Goal: Information Seeking & Learning: Understand process/instructions

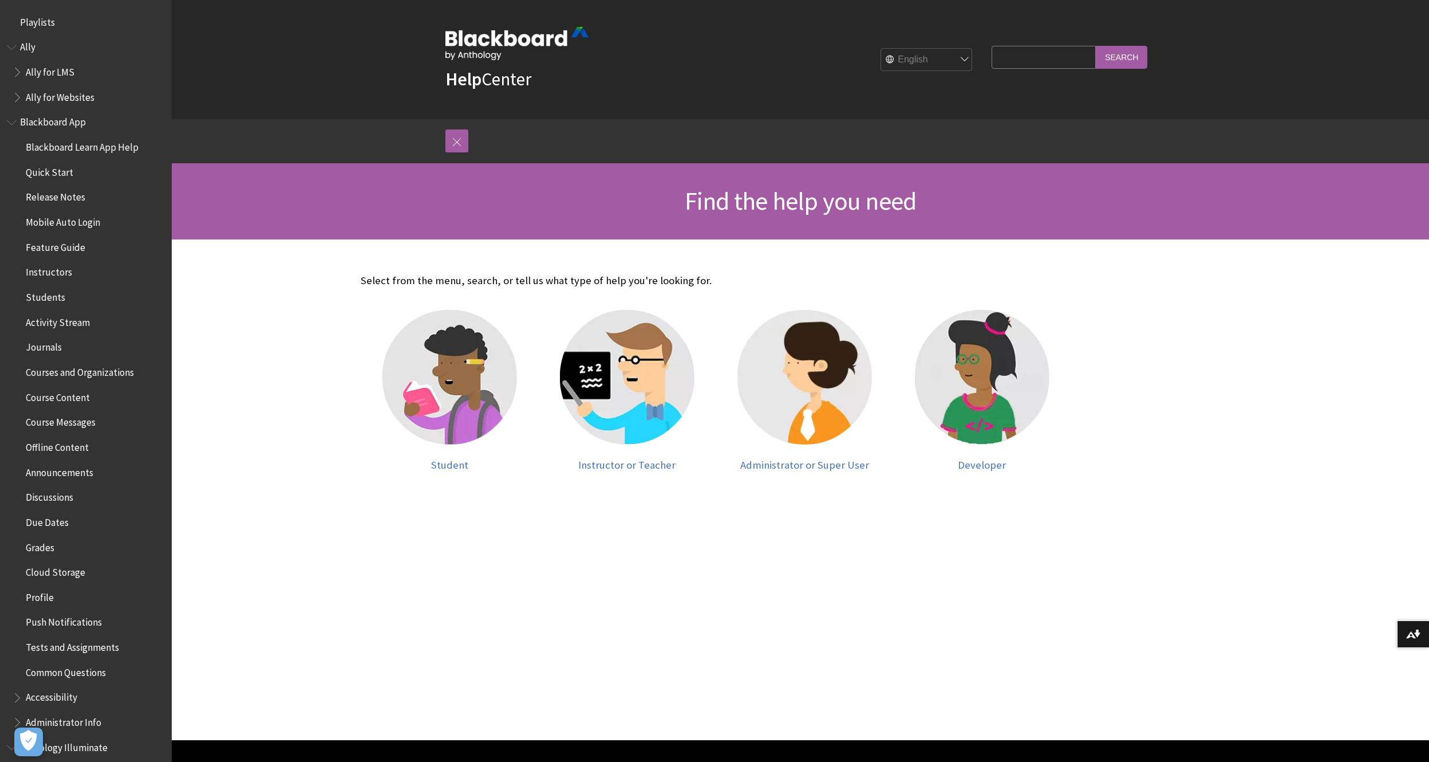
click at [11, 117] on span "Book outline for Blackboard App Help" at bounding box center [13, 120] width 12 height 14
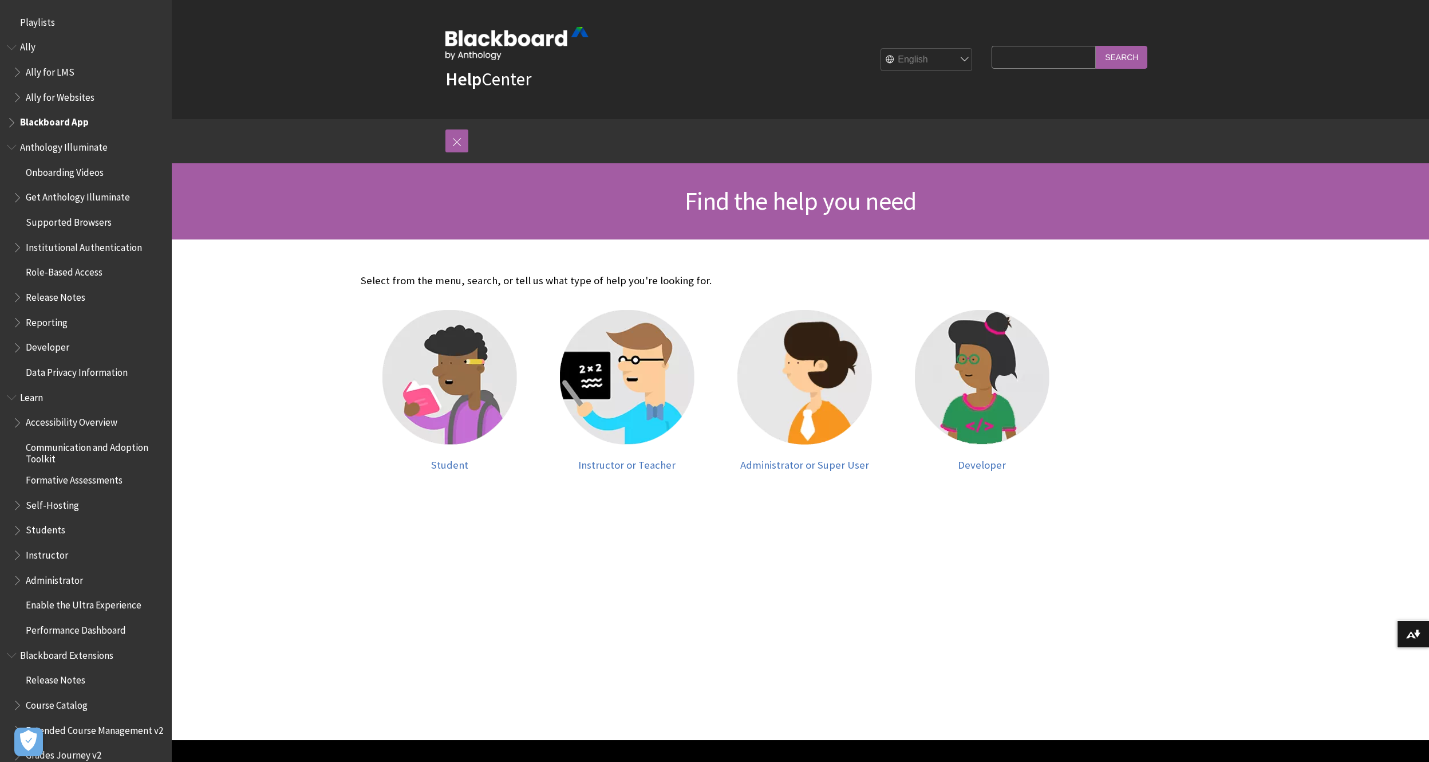
click at [15, 148] on span "Book outline for Anthology Illuminate" at bounding box center [13, 144] width 12 height 14
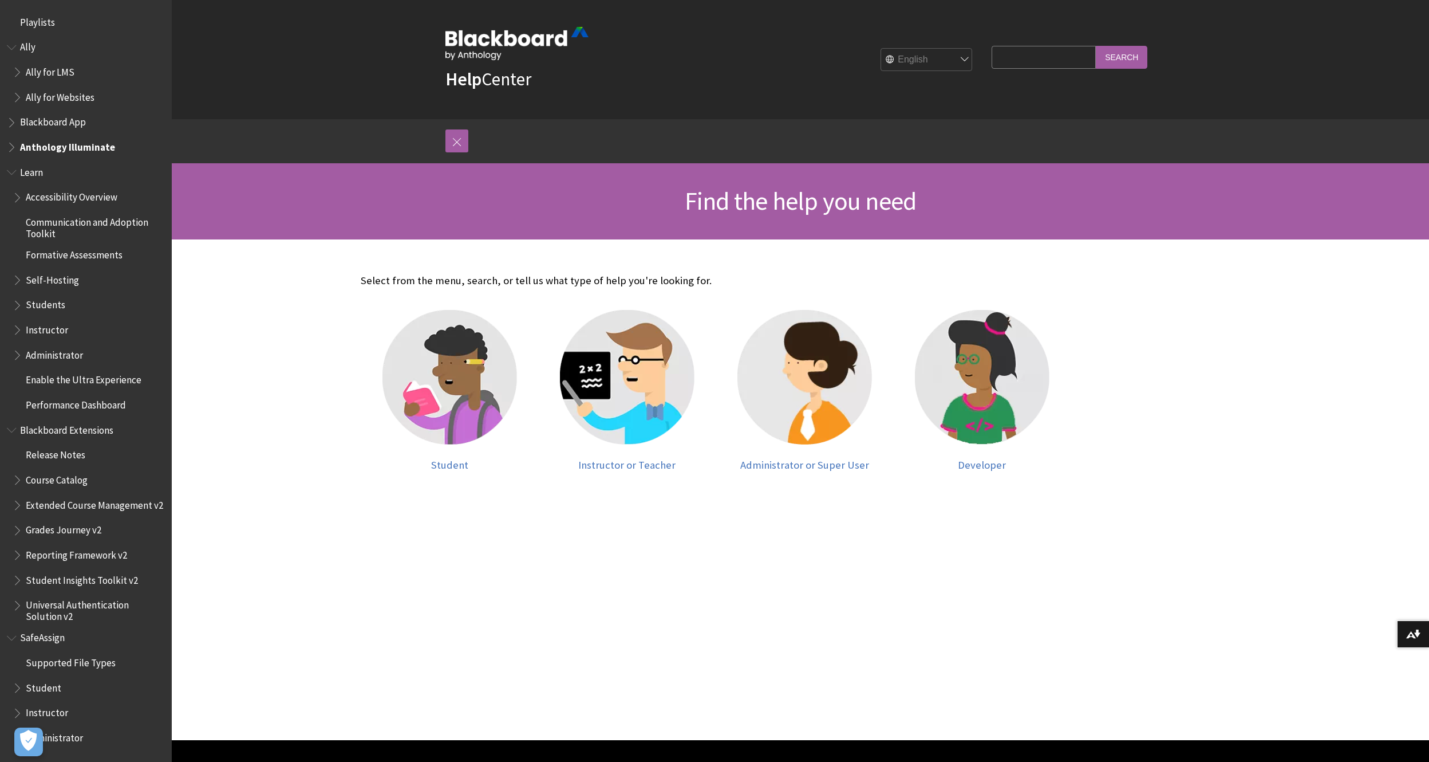
click at [56, 351] on span "Administrator" at bounding box center [54, 352] width 57 height 15
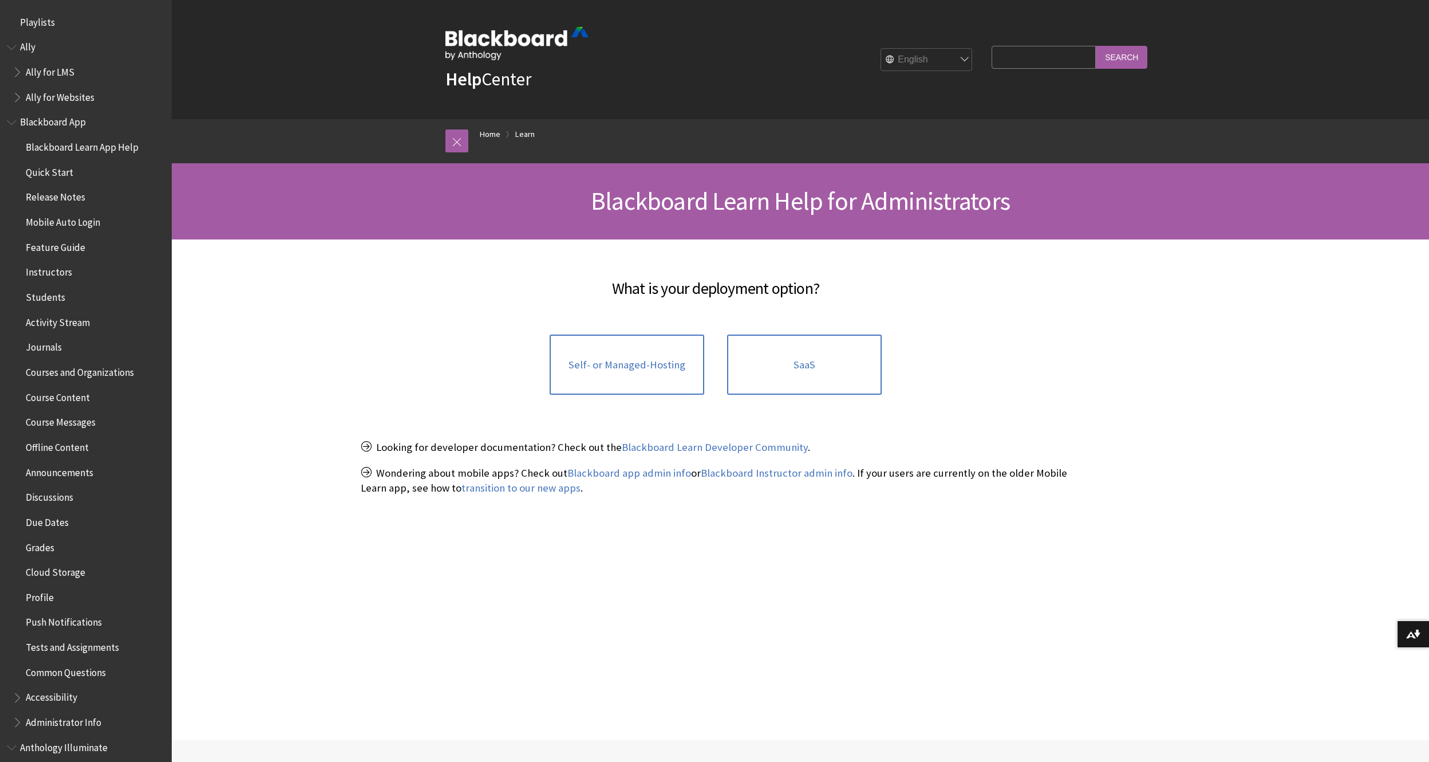
scroll to position [849, 0]
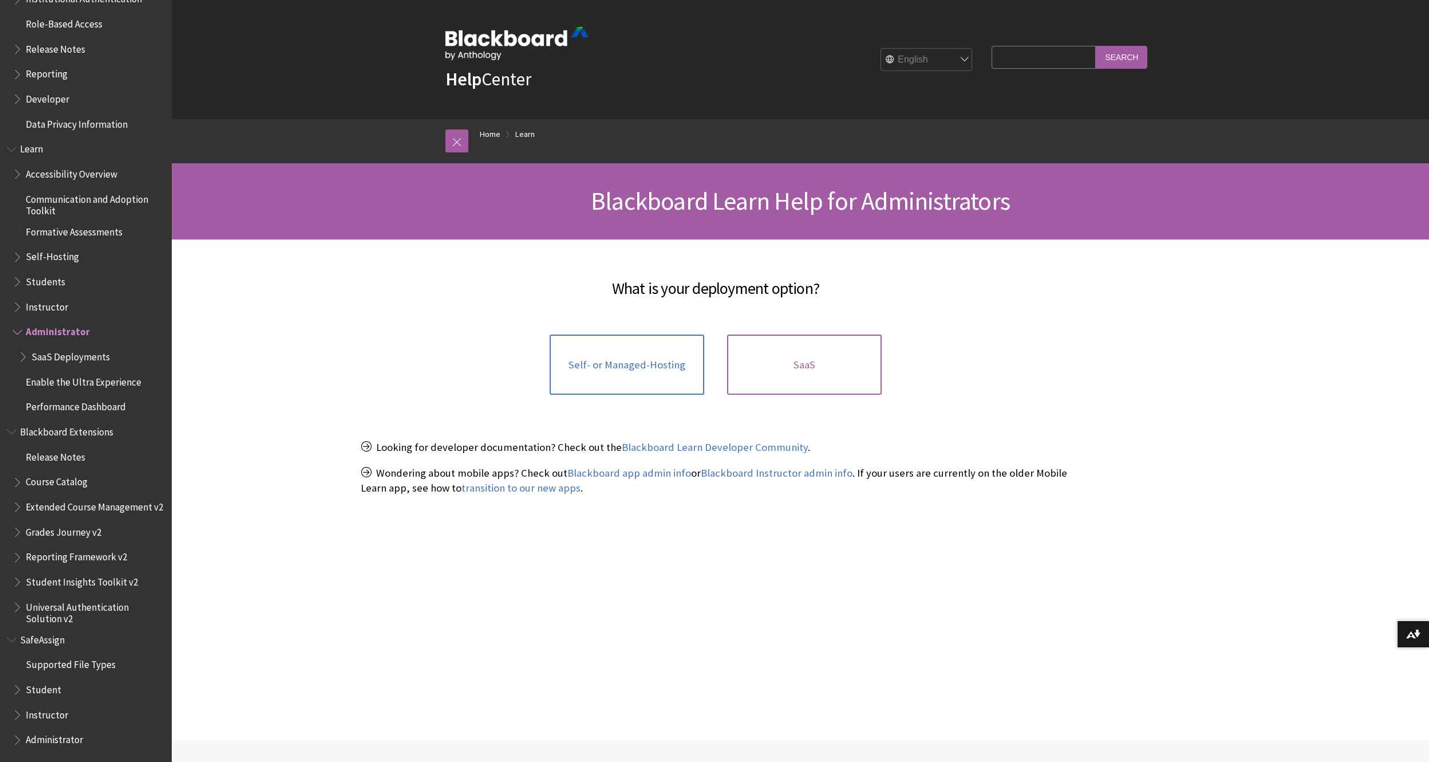
click at [795, 348] on link "SaaS" at bounding box center [804, 364] width 155 height 61
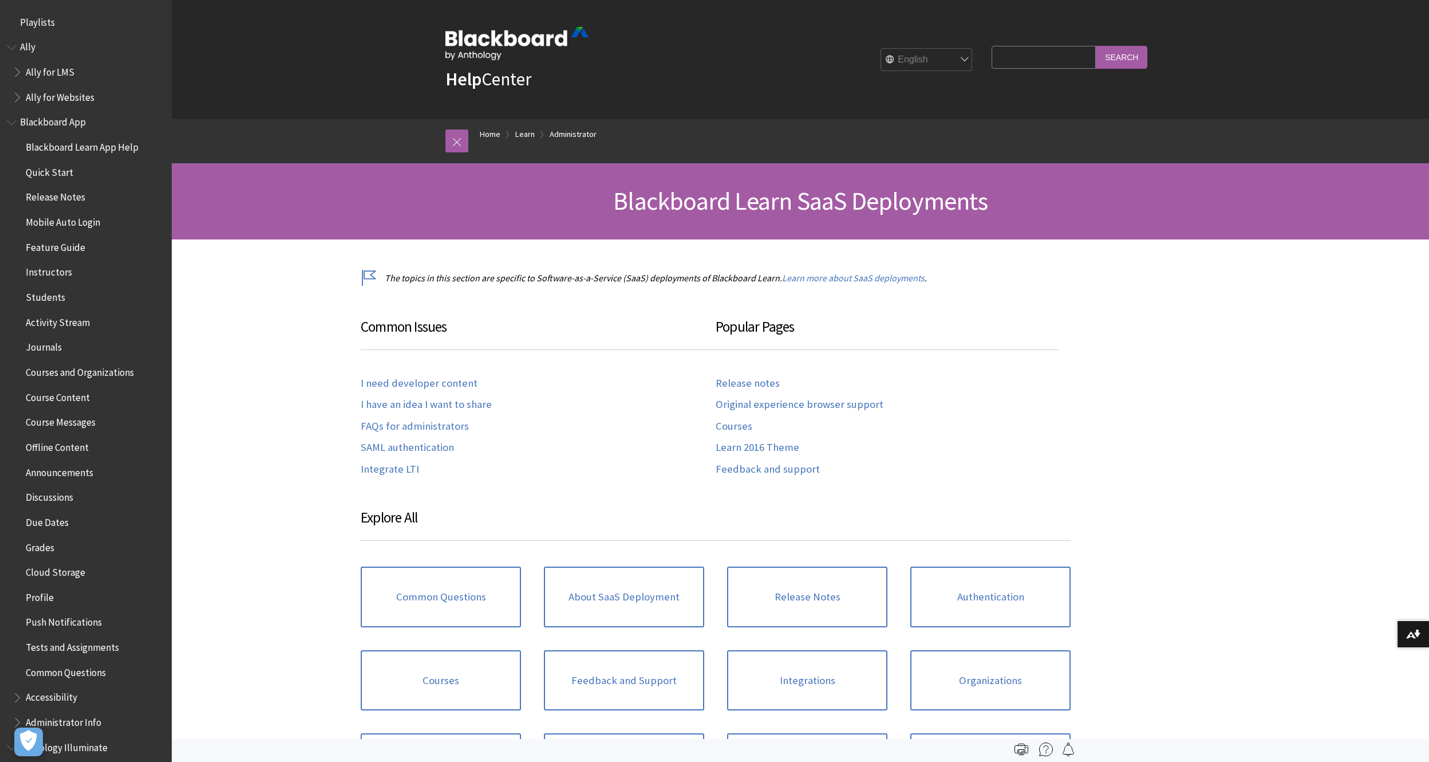
scroll to position [1174, 0]
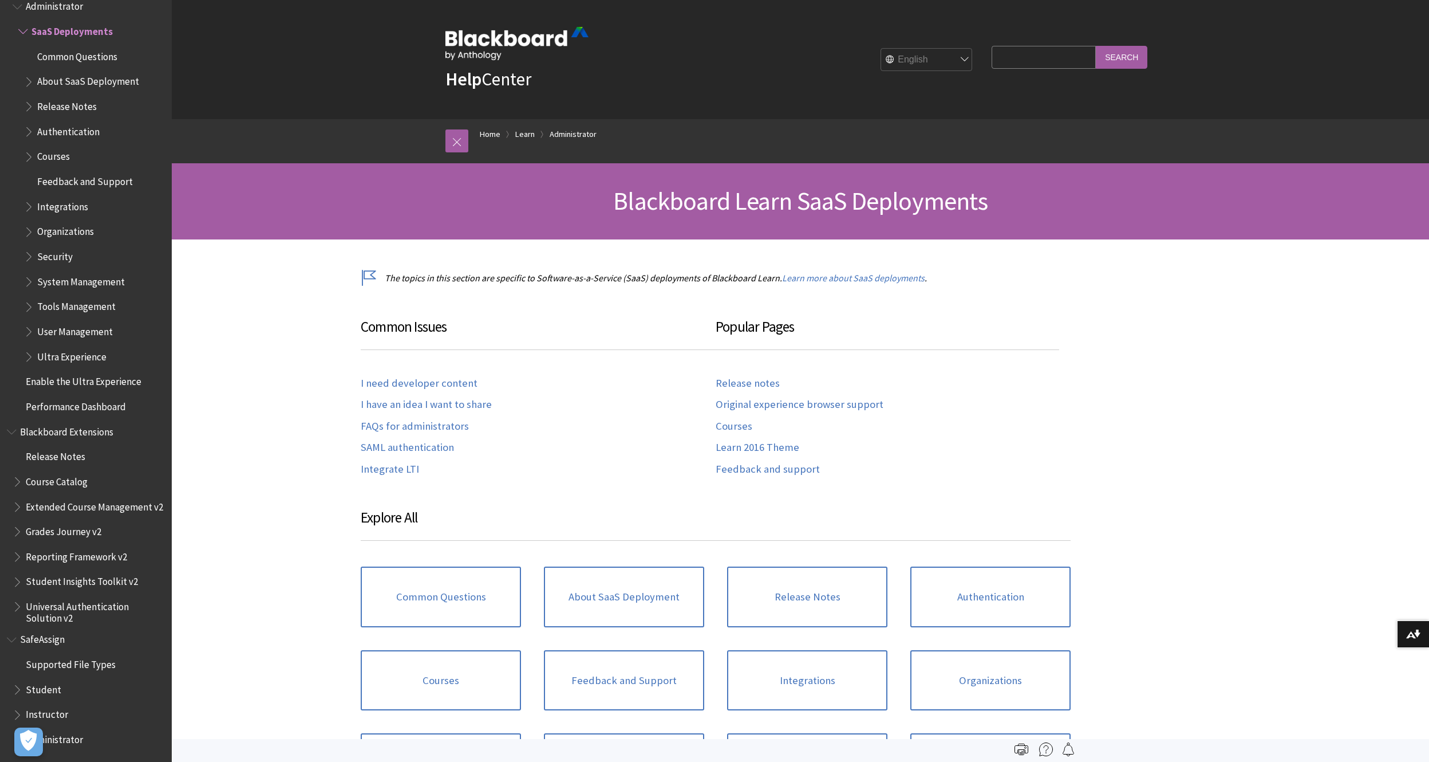
click at [68, 356] on span "Ultra Experience" at bounding box center [71, 354] width 69 height 15
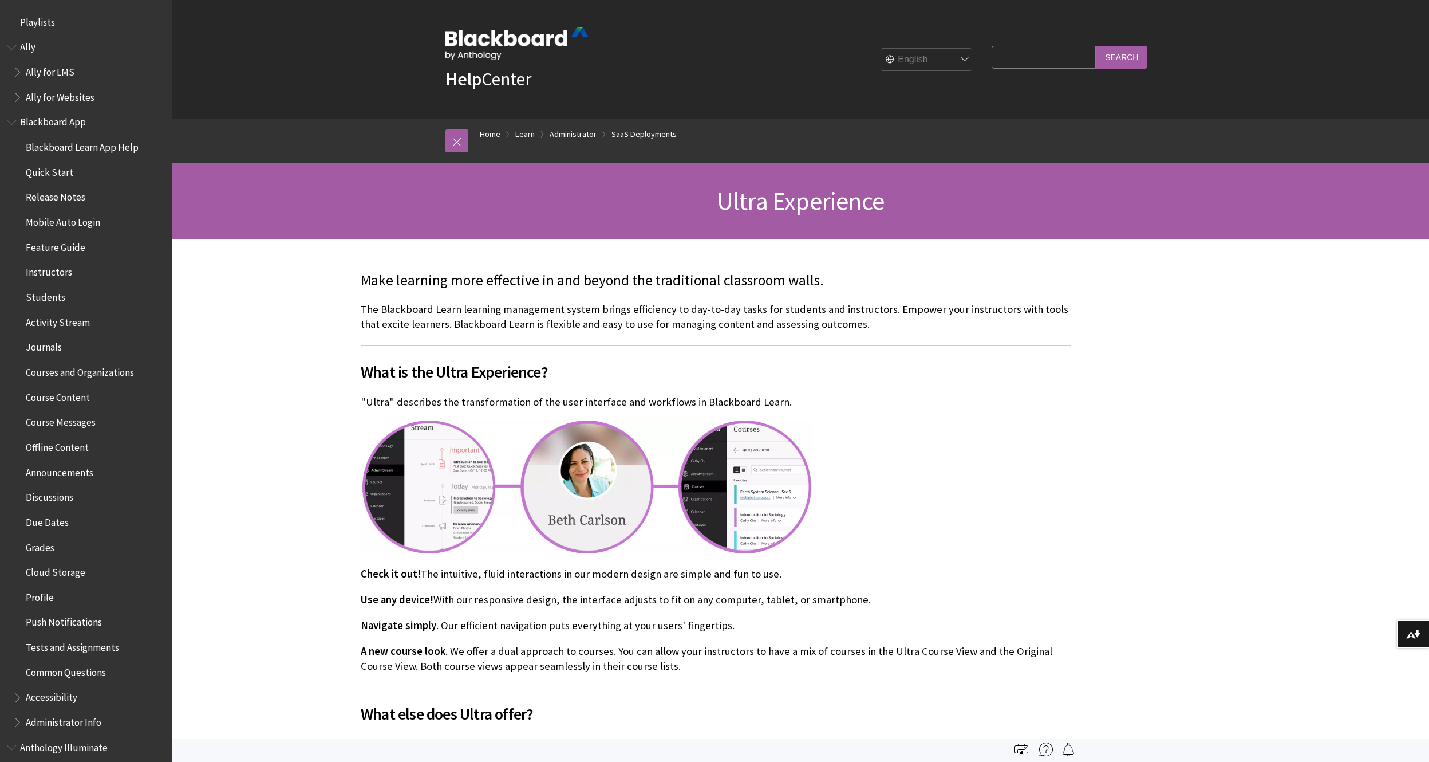
scroll to position [1299, 0]
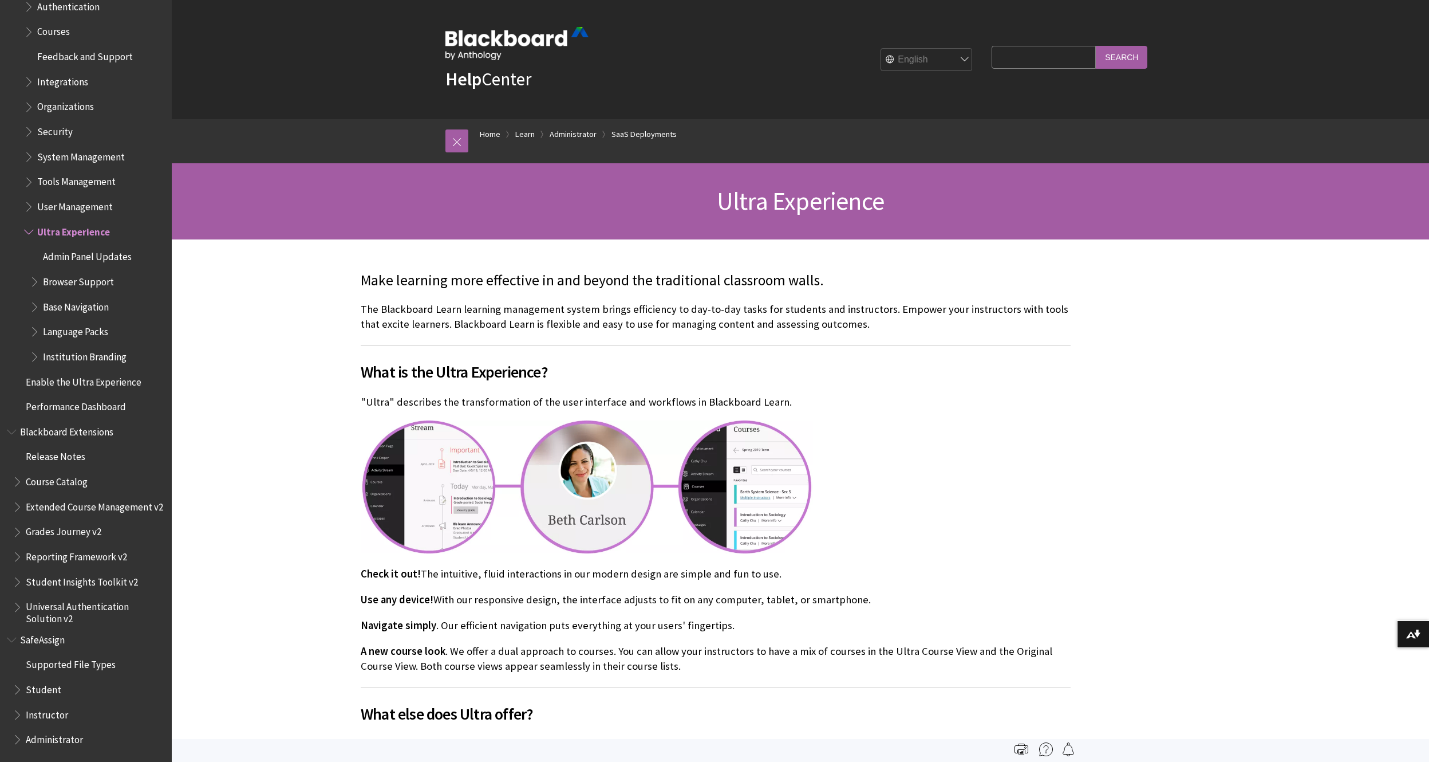
click at [60, 325] on span "Language Packs" at bounding box center [75, 329] width 65 height 15
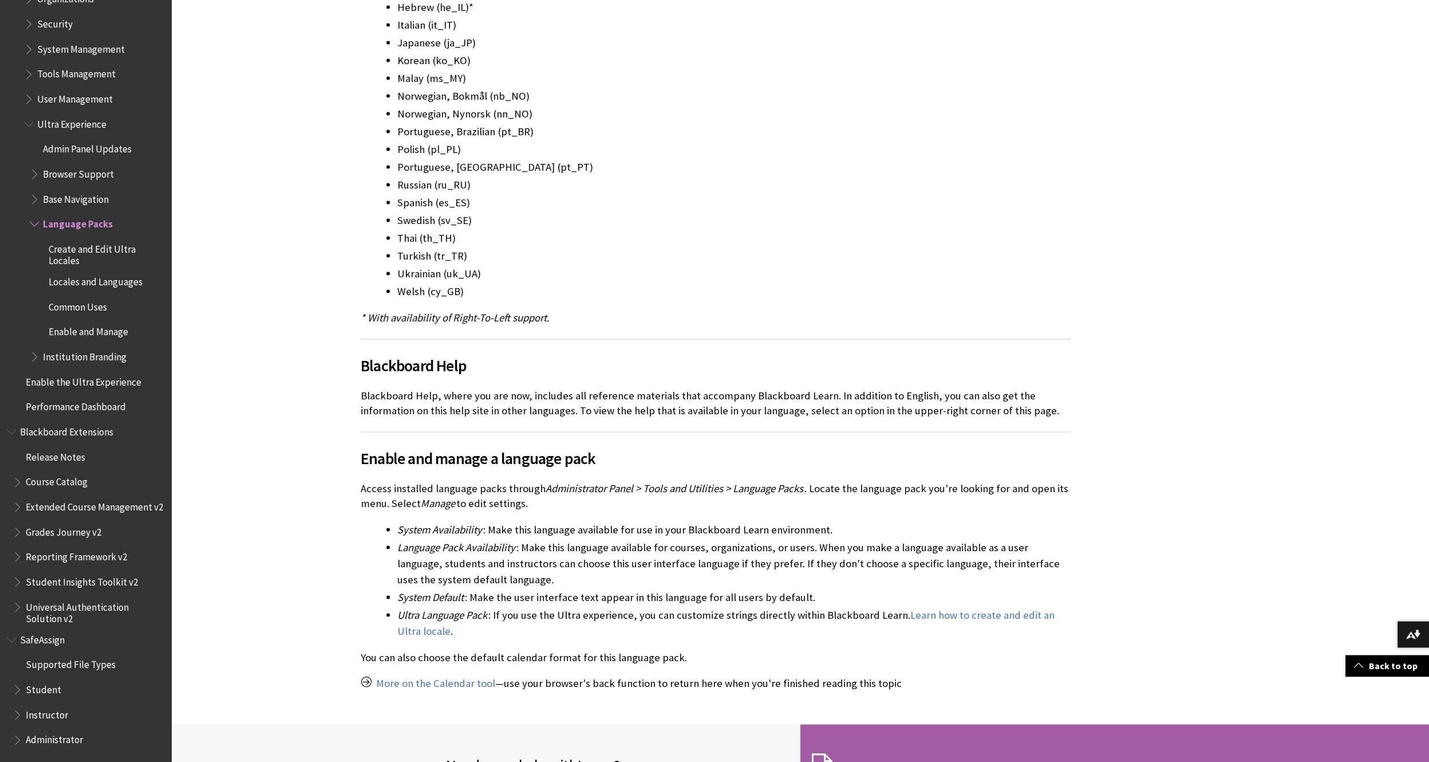
scroll to position [701, 0]
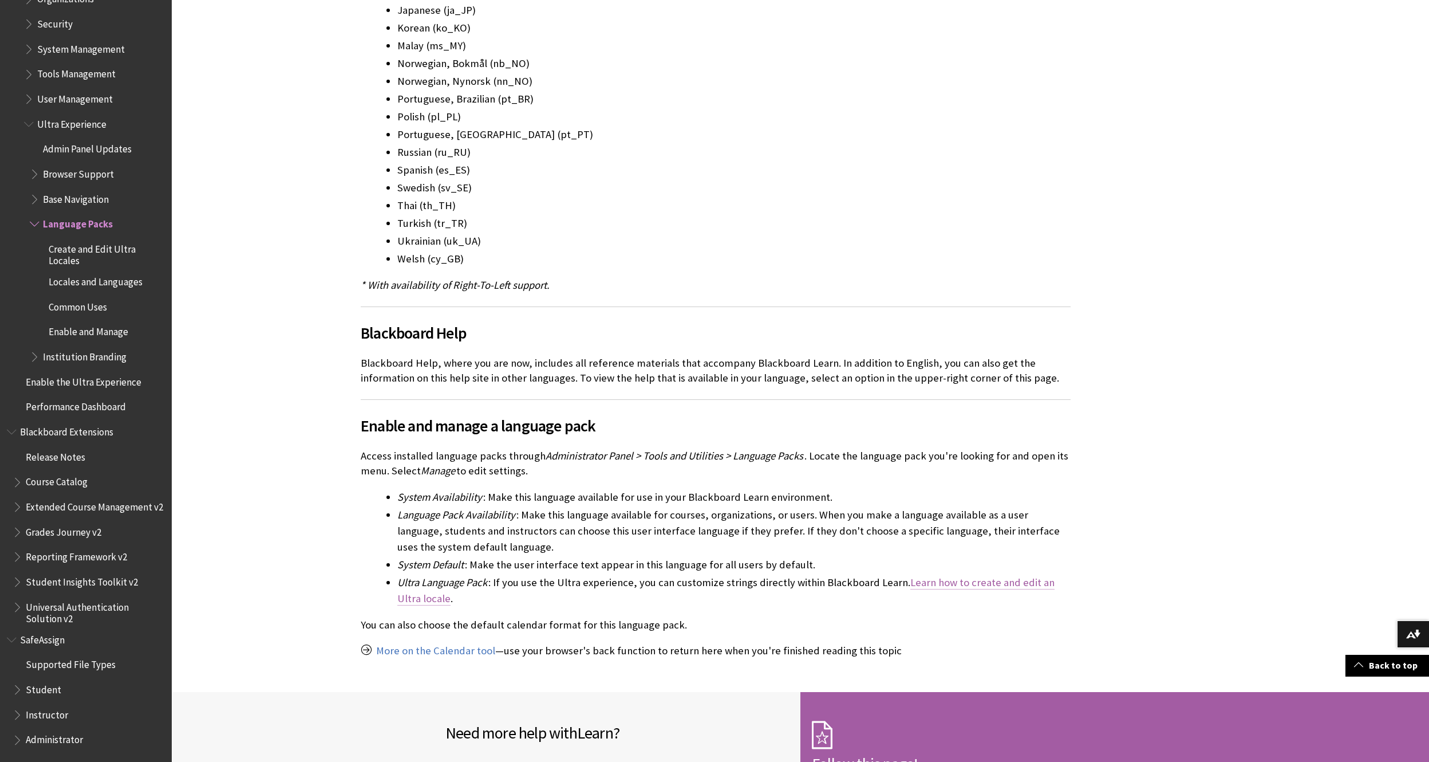
click at [411, 605] on link "Learn how to create and edit an Ultra locale" at bounding box center [725, 590] width 657 height 30
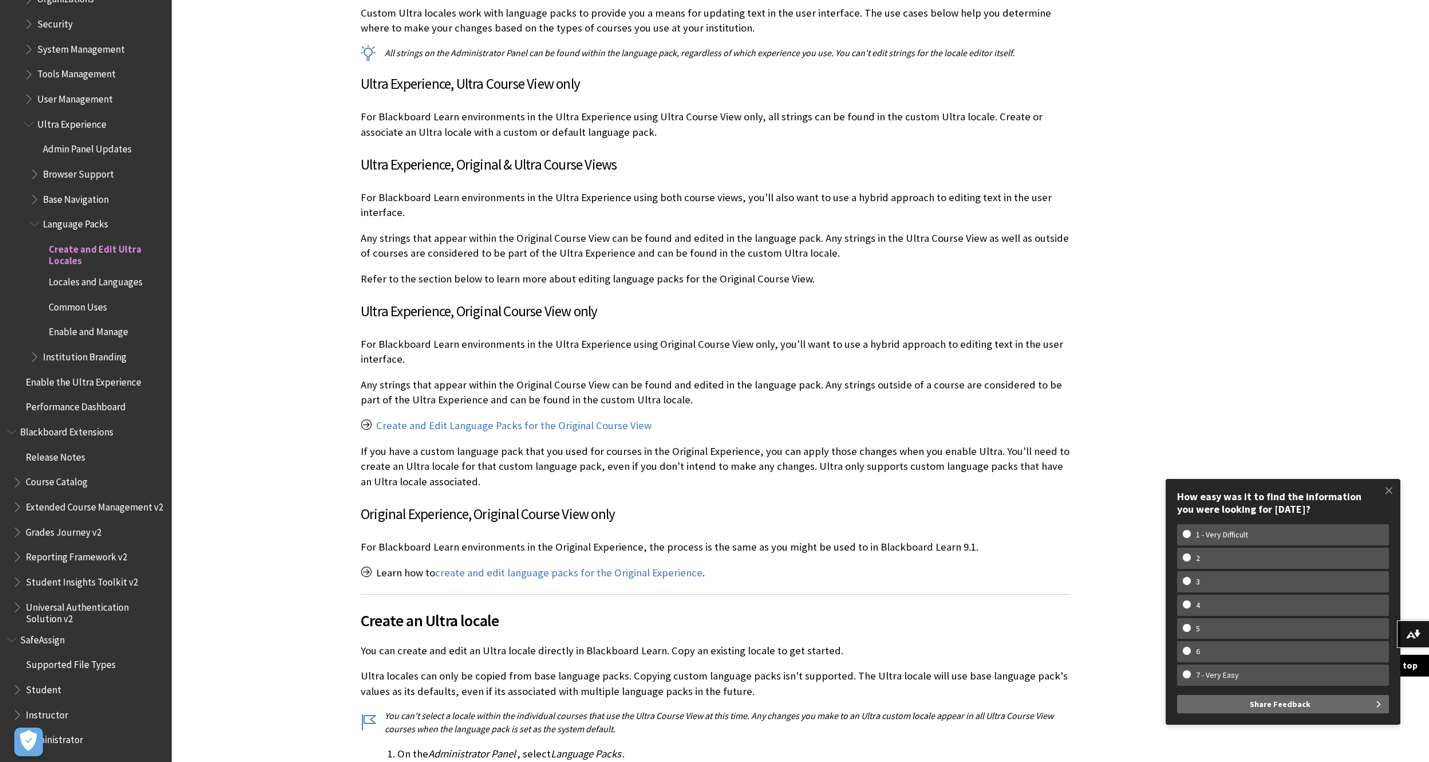
scroll to position [701, 0]
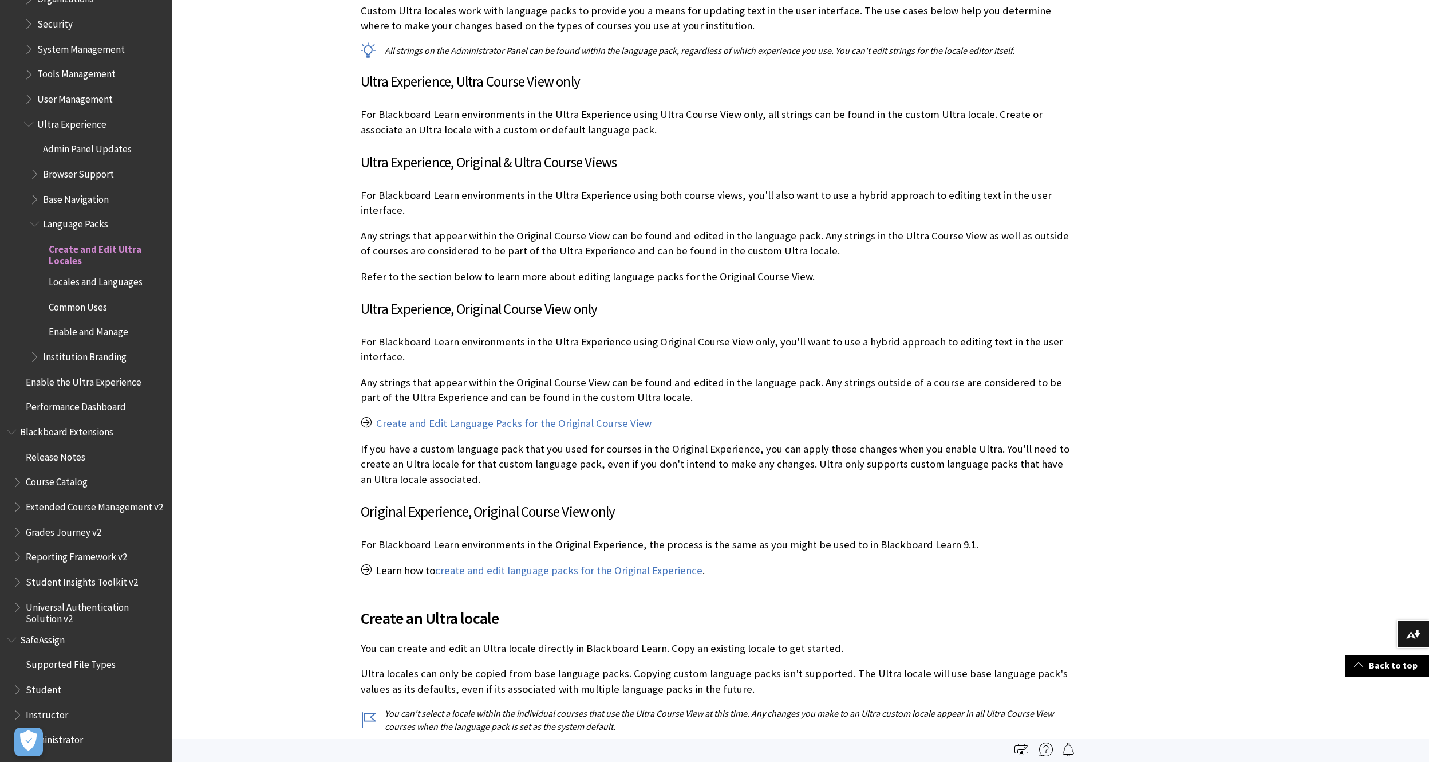
scroll to position [1011, 0]
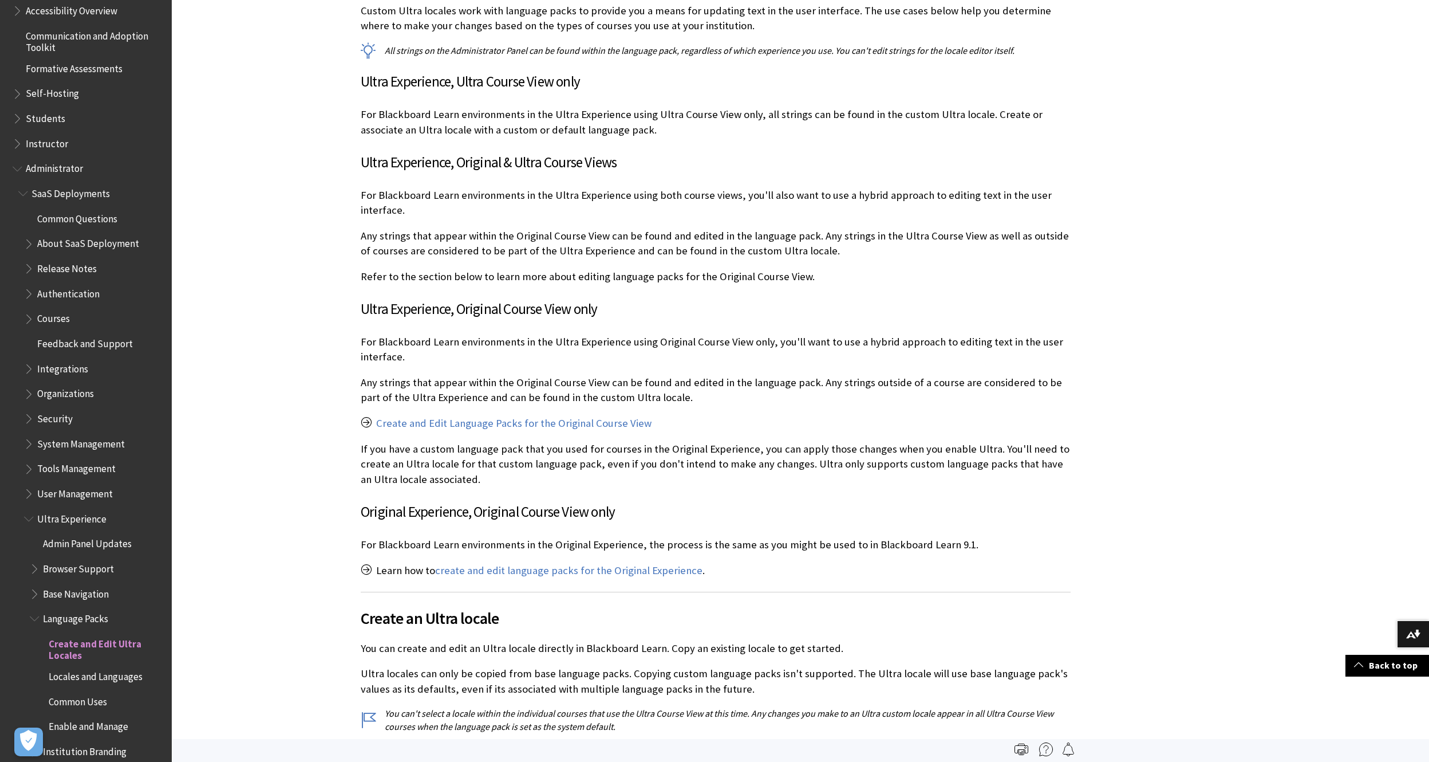
click at [31, 362] on span "Book outline for Blackboard Learn Help" at bounding box center [30, 366] width 12 height 14
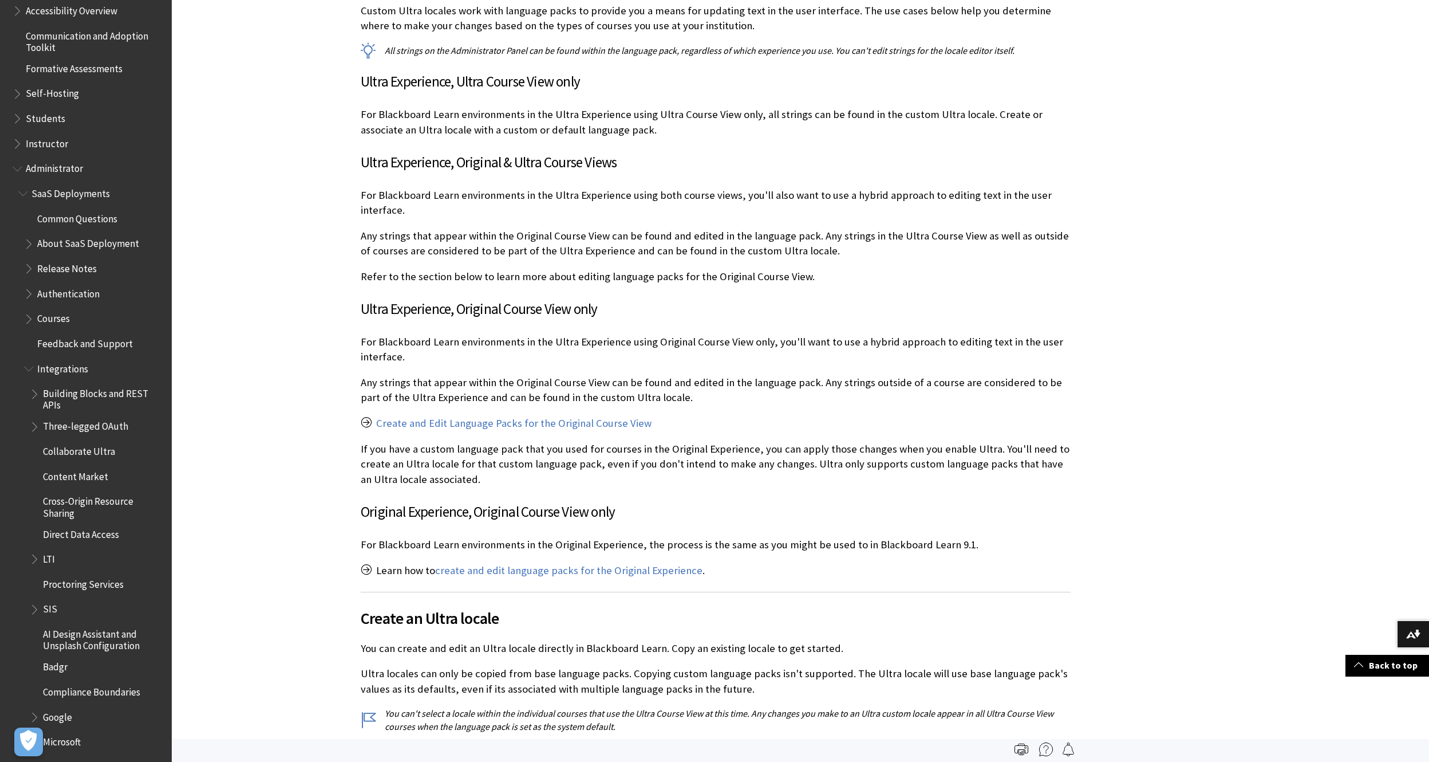
click at [51, 614] on span "SIS" at bounding box center [50, 607] width 14 height 15
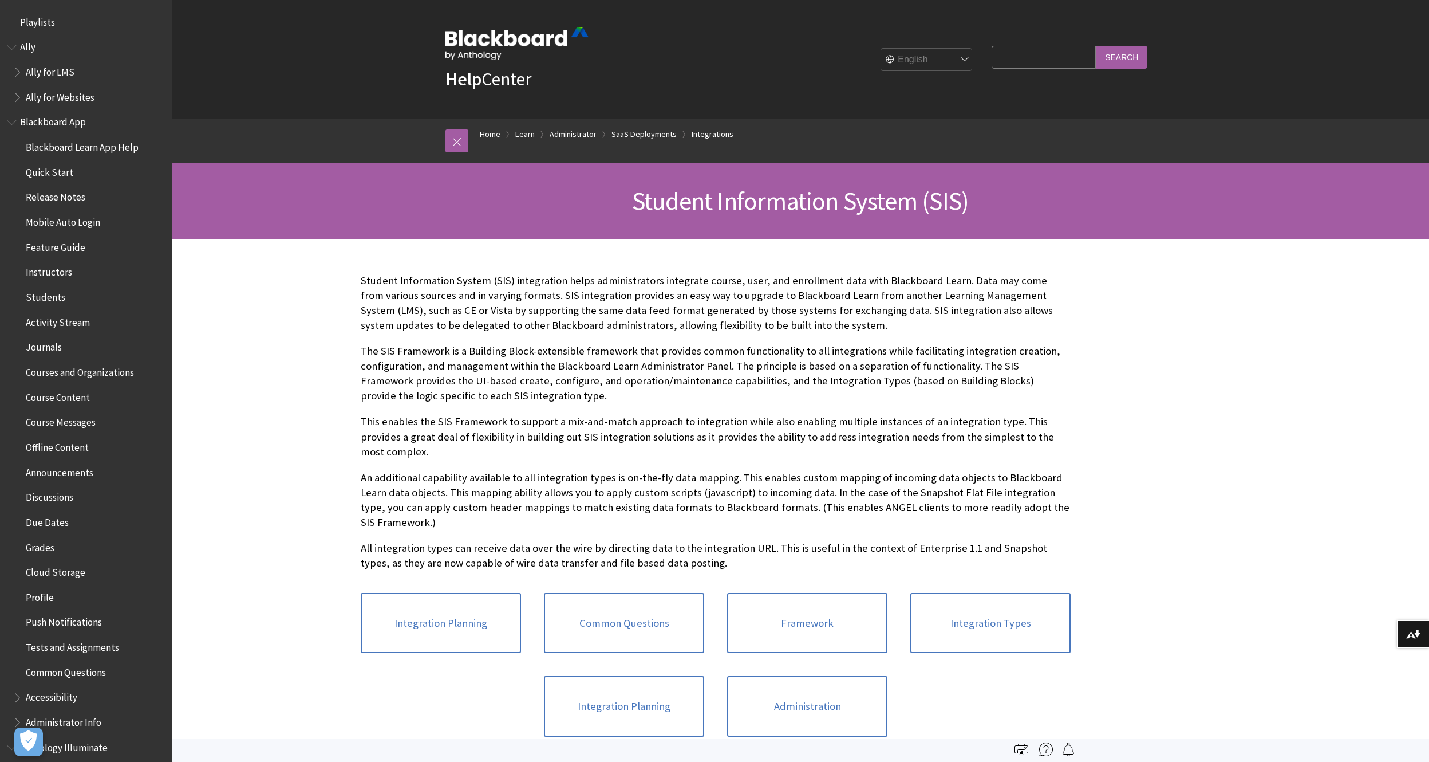
scroll to position [1594, 0]
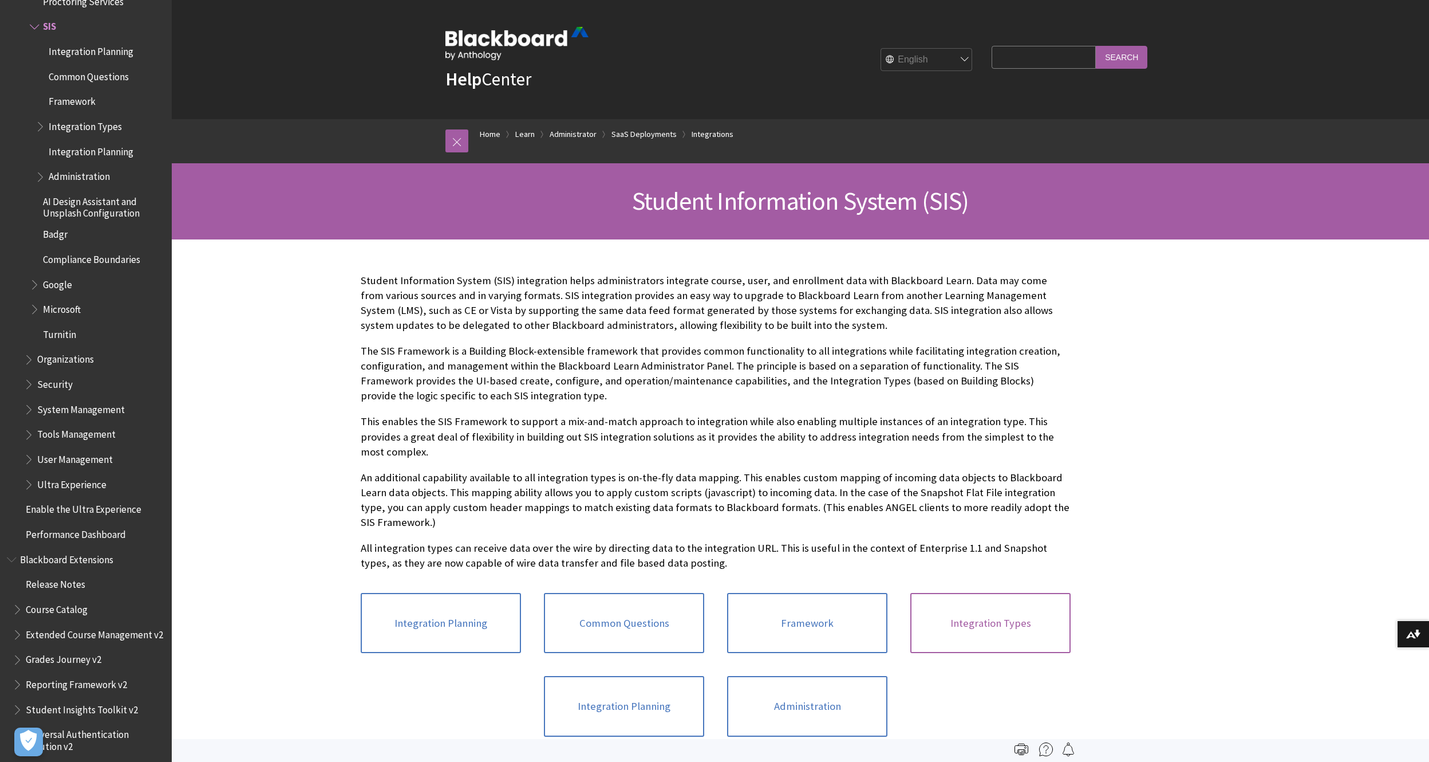
click at [994, 614] on link "Integration Types" at bounding box center [990, 623] width 160 height 61
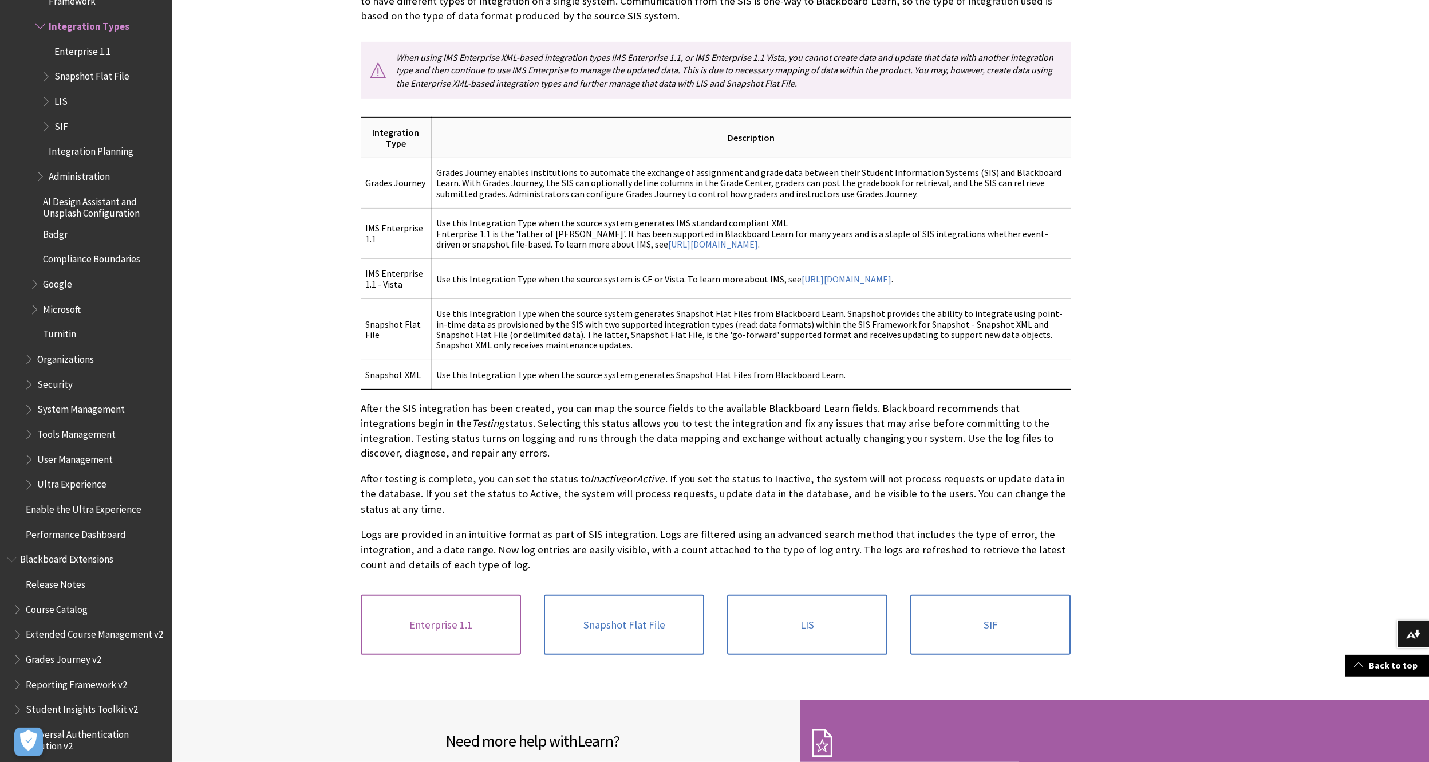
scroll to position [409, 0]
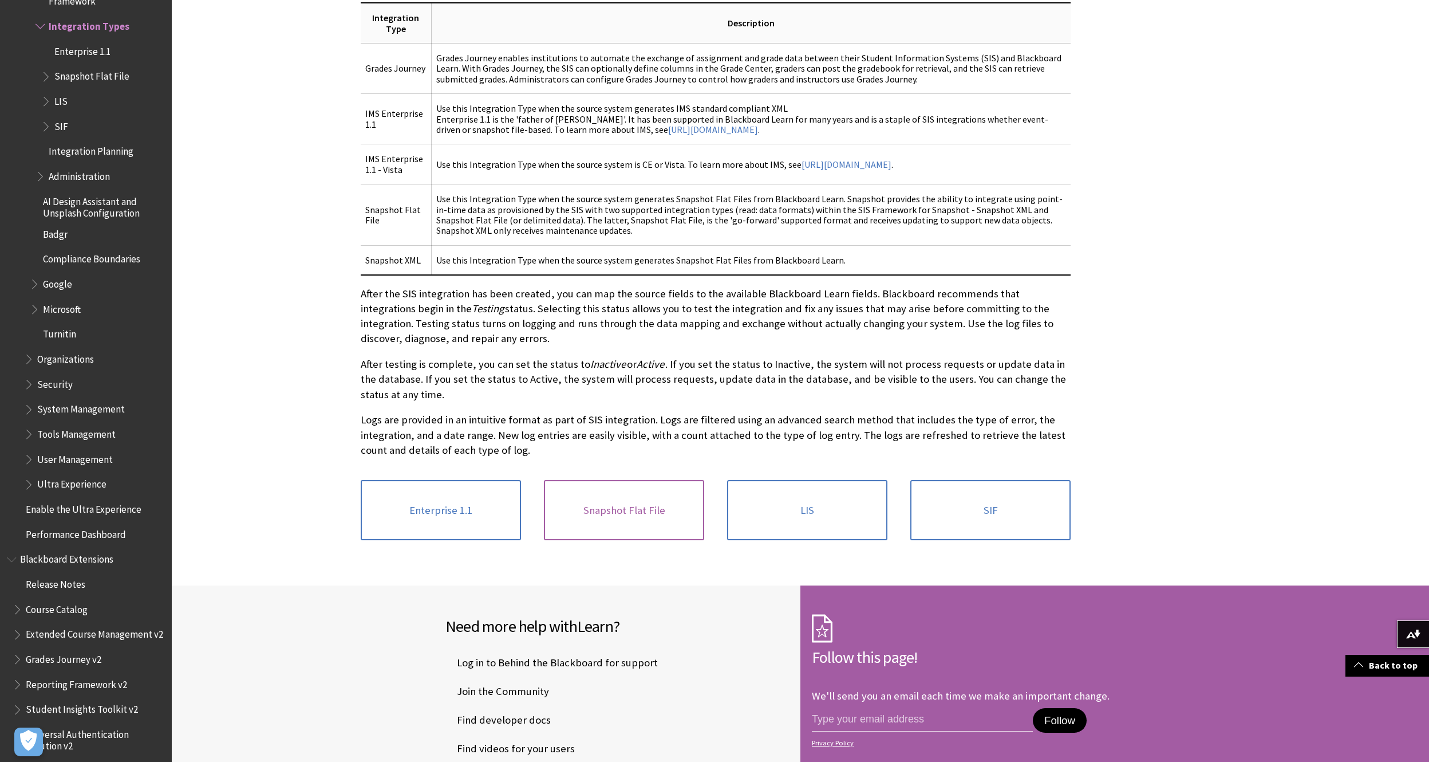
click at [648, 508] on link "Snapshot Flat File" at bounding box center [624, 510] width 160 height 61
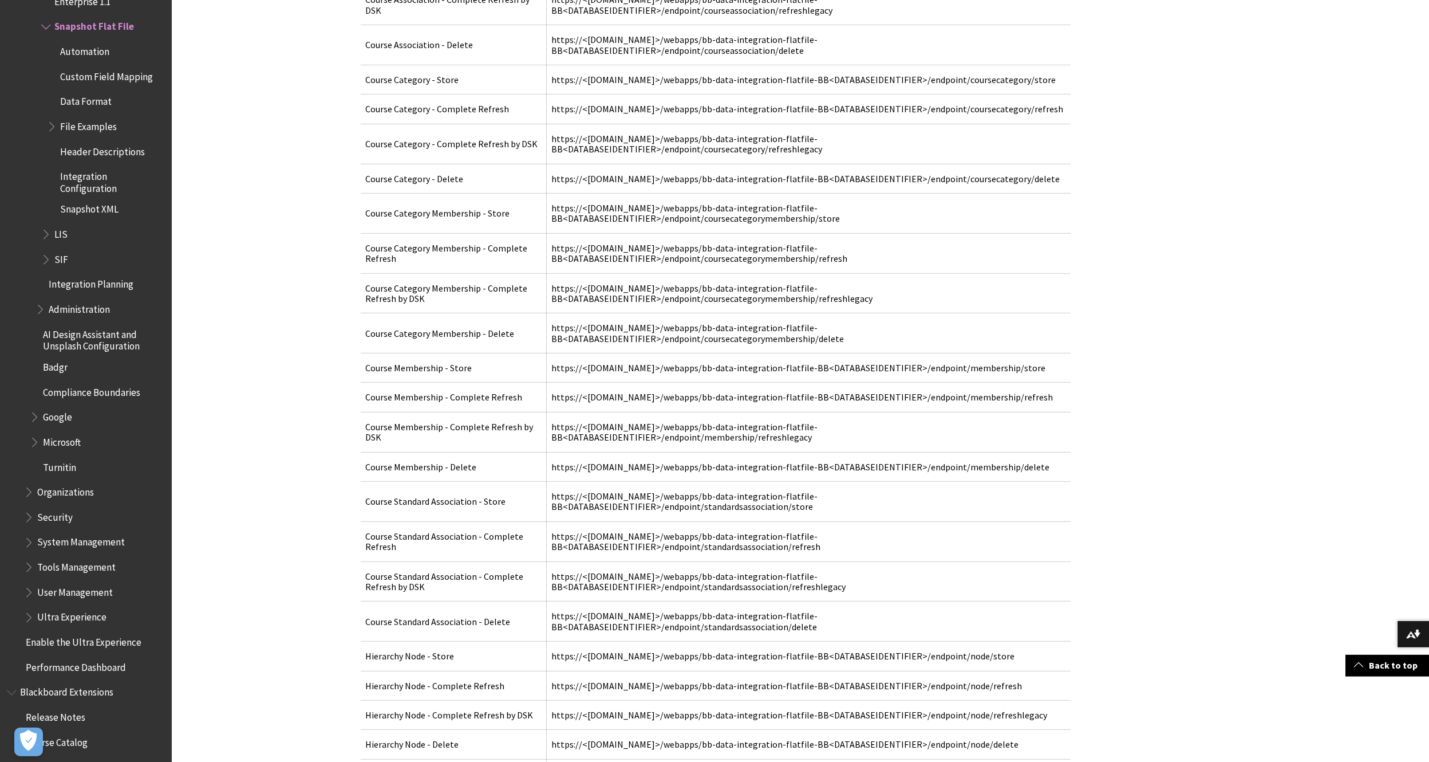
scroll to position [3212, 0]
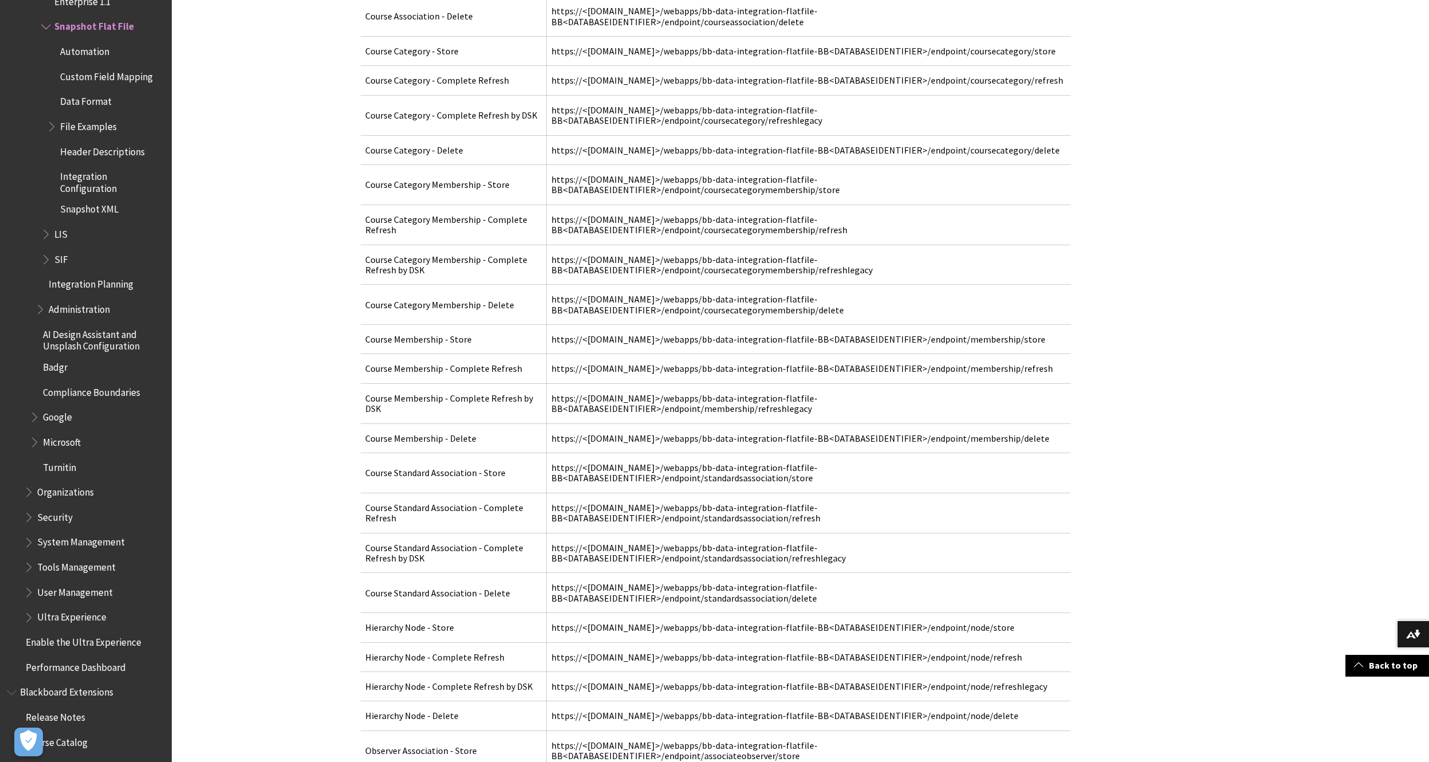
click at [88, 149] on span "Header Descriptions" at bounding box center [102, 149] width 85 height 15
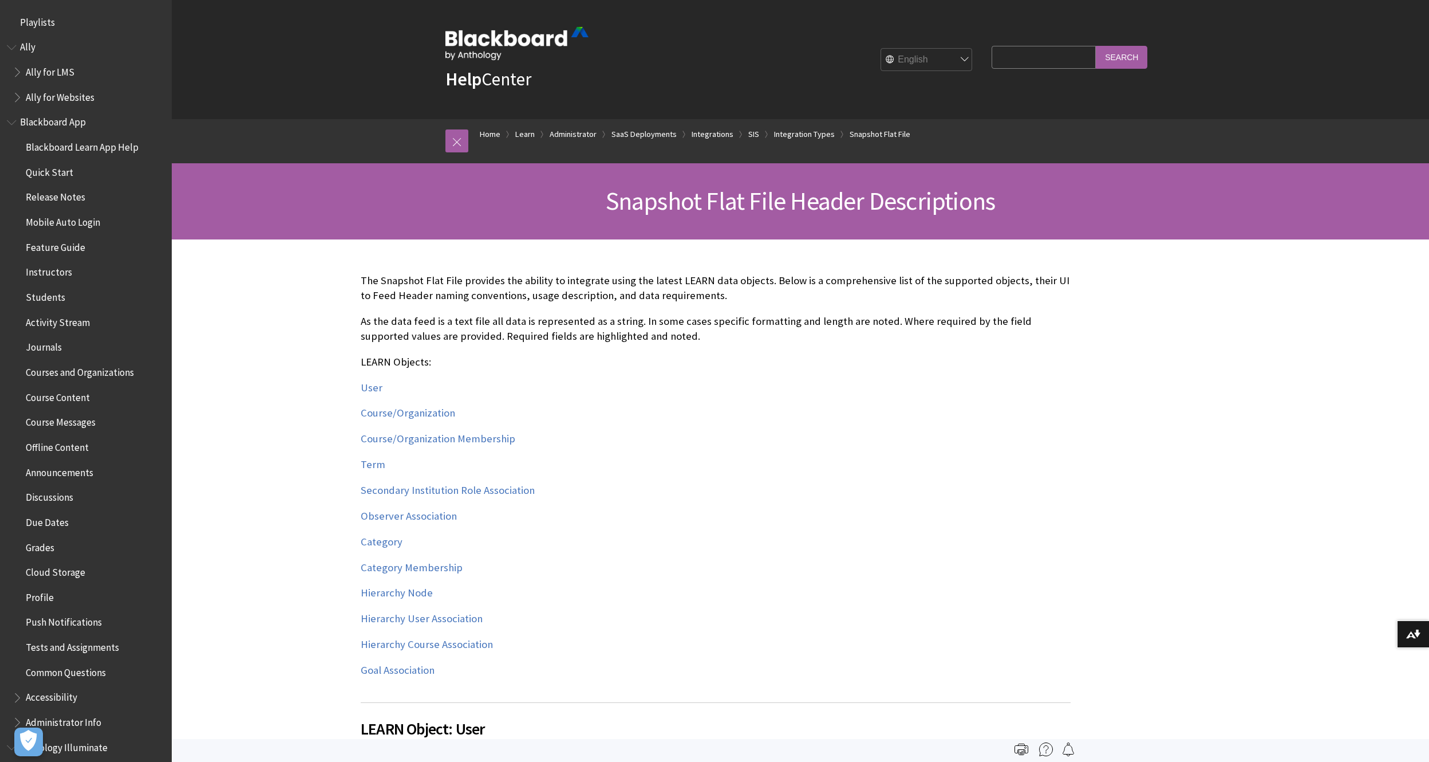
scroll to position [1869, 0]
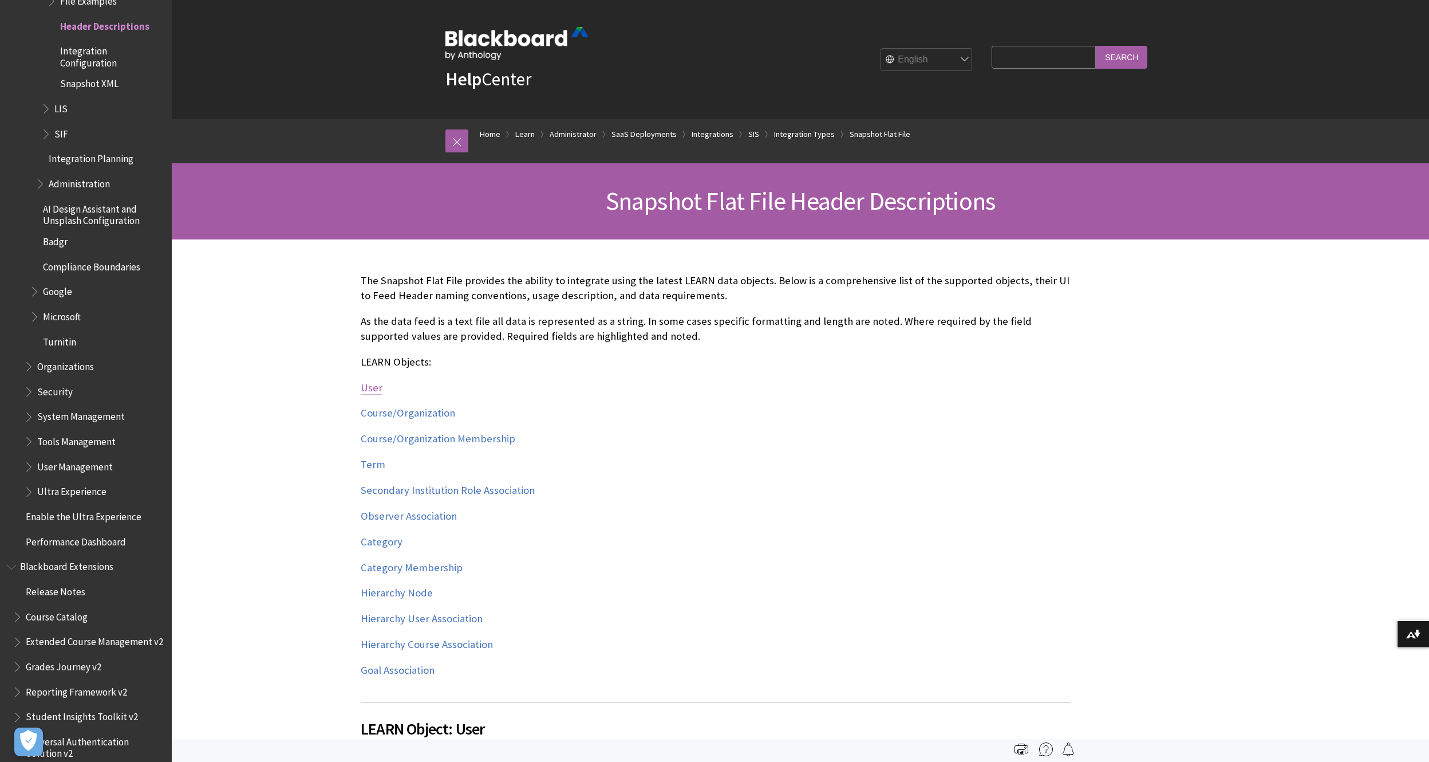
click at [367, 387] on link "User" at bounding box center [372, 388] width 22 height 14
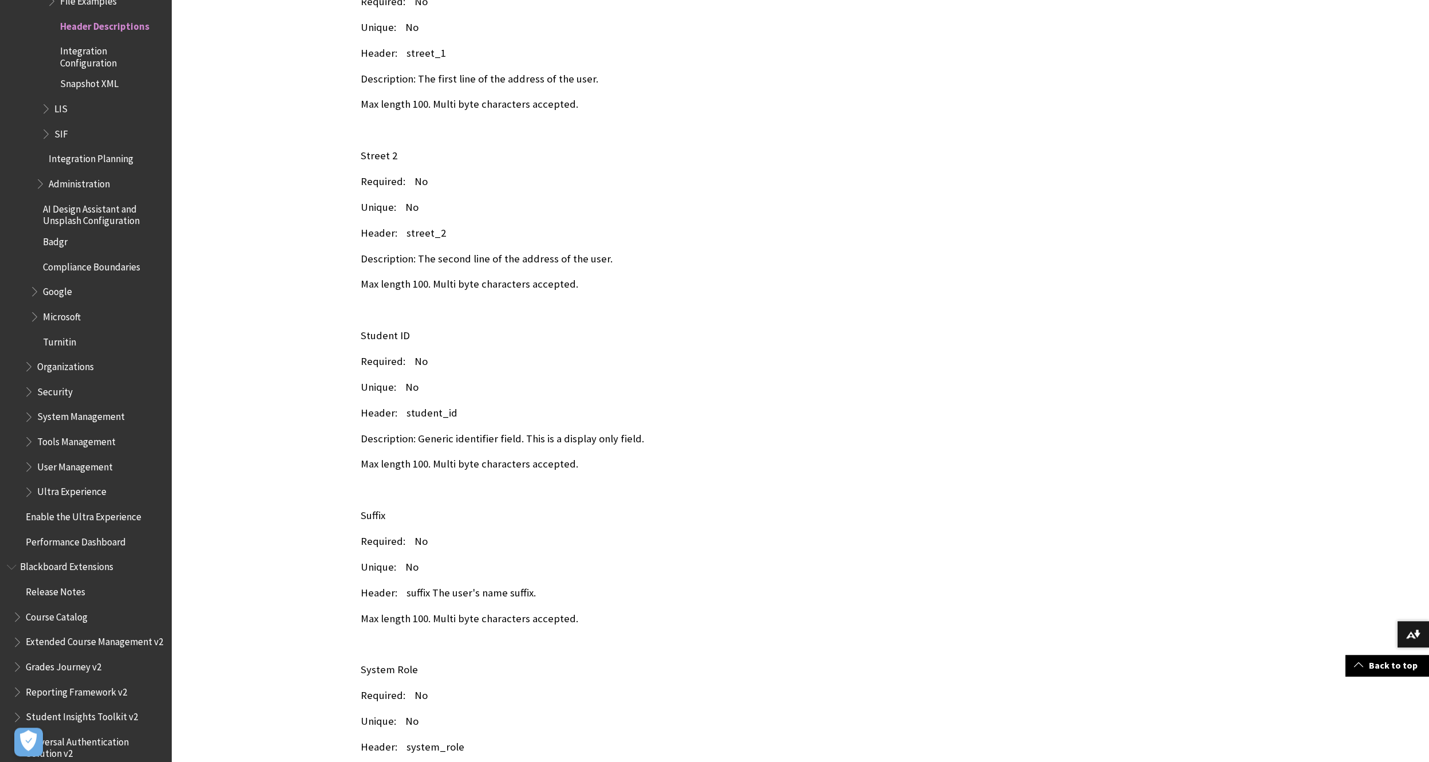
scroll to position [6893, 0]
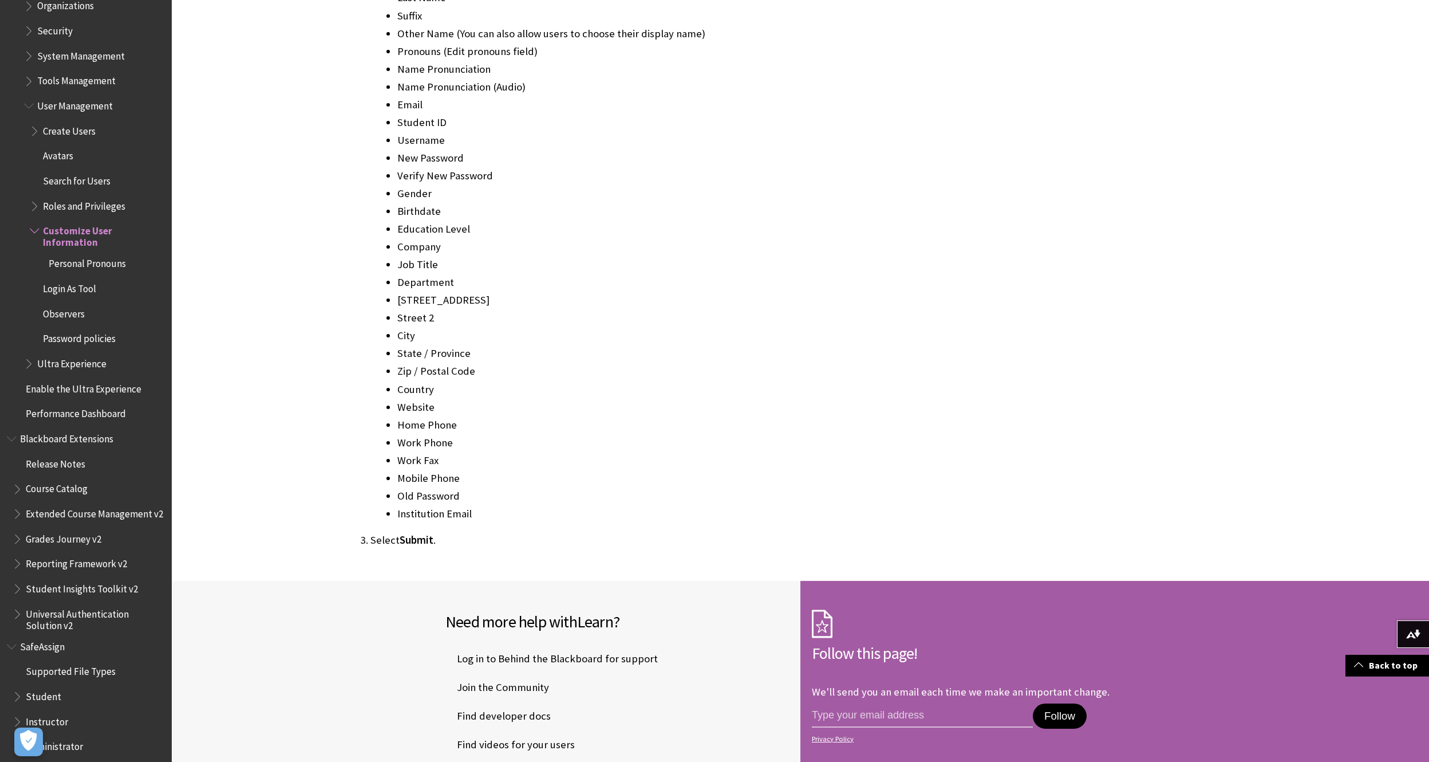
scroll to position [1110, 0]
